Goal: Obtain resource: Obtain resource

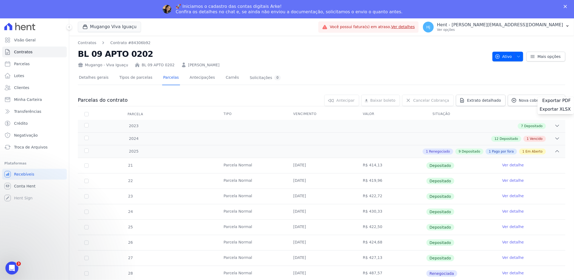
click at [556, 101] on div "Exportar PDF" at bounding box center [555, 101] width 36 height 9
click at [489, 101] on span "Extrato detalhado" at bounding box center [484, 100] width 34 height 5
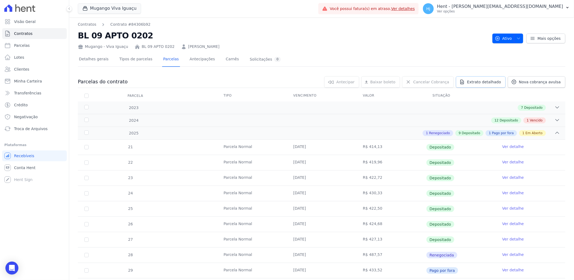
click at [489, 81] on span "Extrato detalhado" at bounding box center [484, 81] width 34 height 5
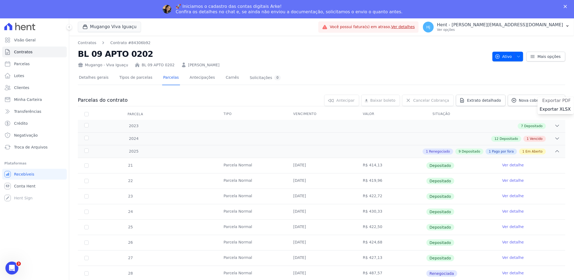
click at [554, 101] on span "Exportar PDF" at bounding box center [556, 100] width 28 height 5
